Goal: Information Seeking & Learning: Learn about a topic

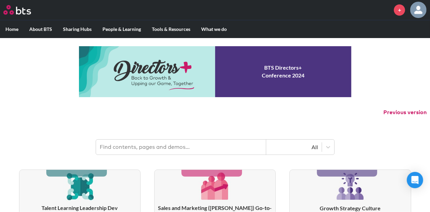
click at [143, 142] on input "text" at bounding box center [181, 147] width 170 height 15
type input "feedback"
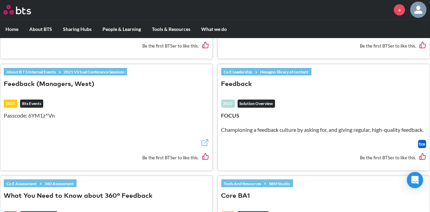
scroll to position [603, 0]
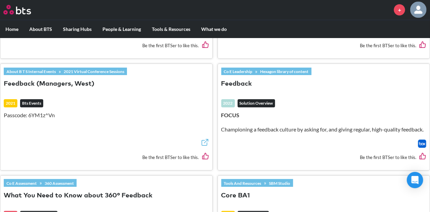
click at [285, 70] on link "Hexagon library of content" at bounding box center [285, 71] width 54 height 7
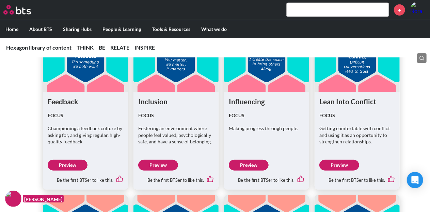
scroll to position [1722, 0]
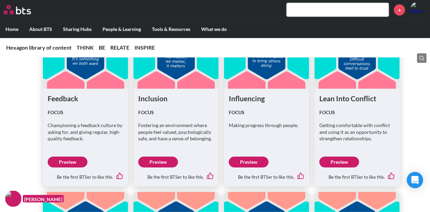
click at [55, 161] on link "Preview" at bounding box center [68, 162] width 40 height 11
